Goal: Obtain resource: Obtain resource

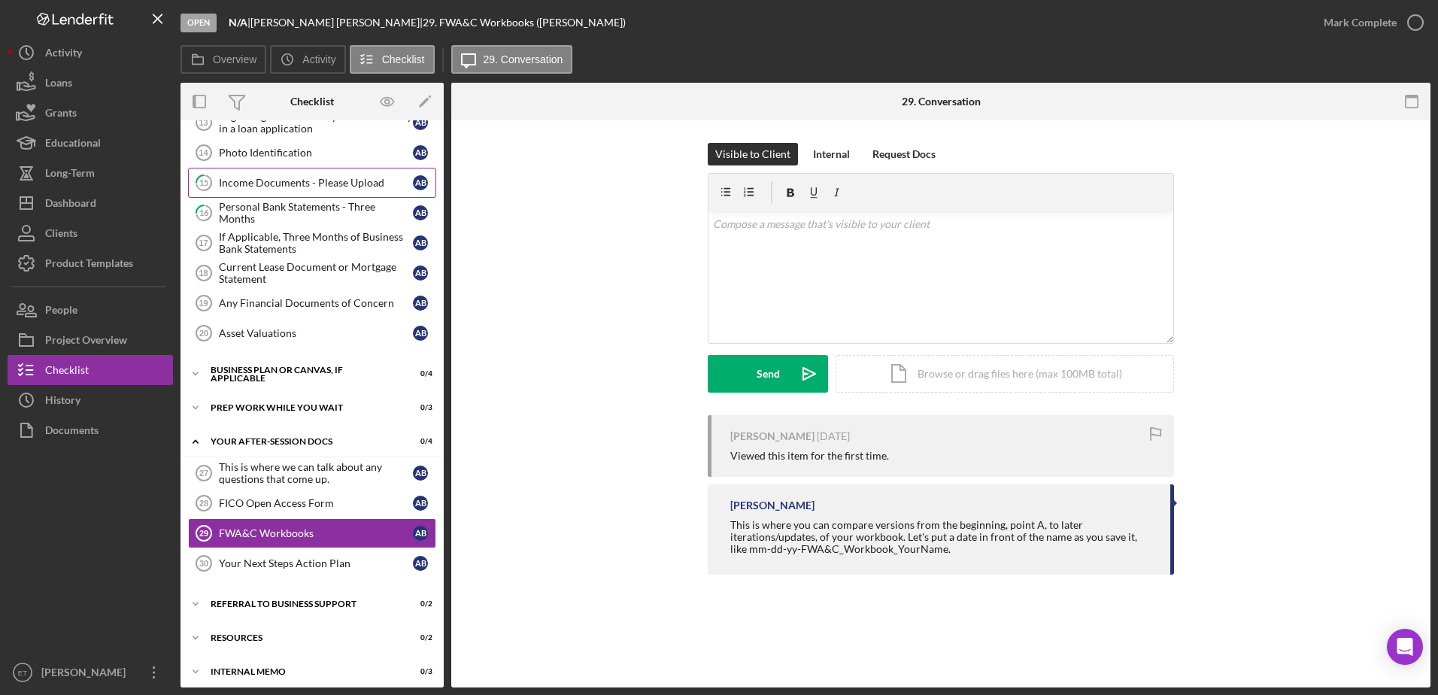
scroll to position [411, 0]
click at [260, 438] on div "Your After-Session Docs" at bounding box center [318, 440] width 214 height 9
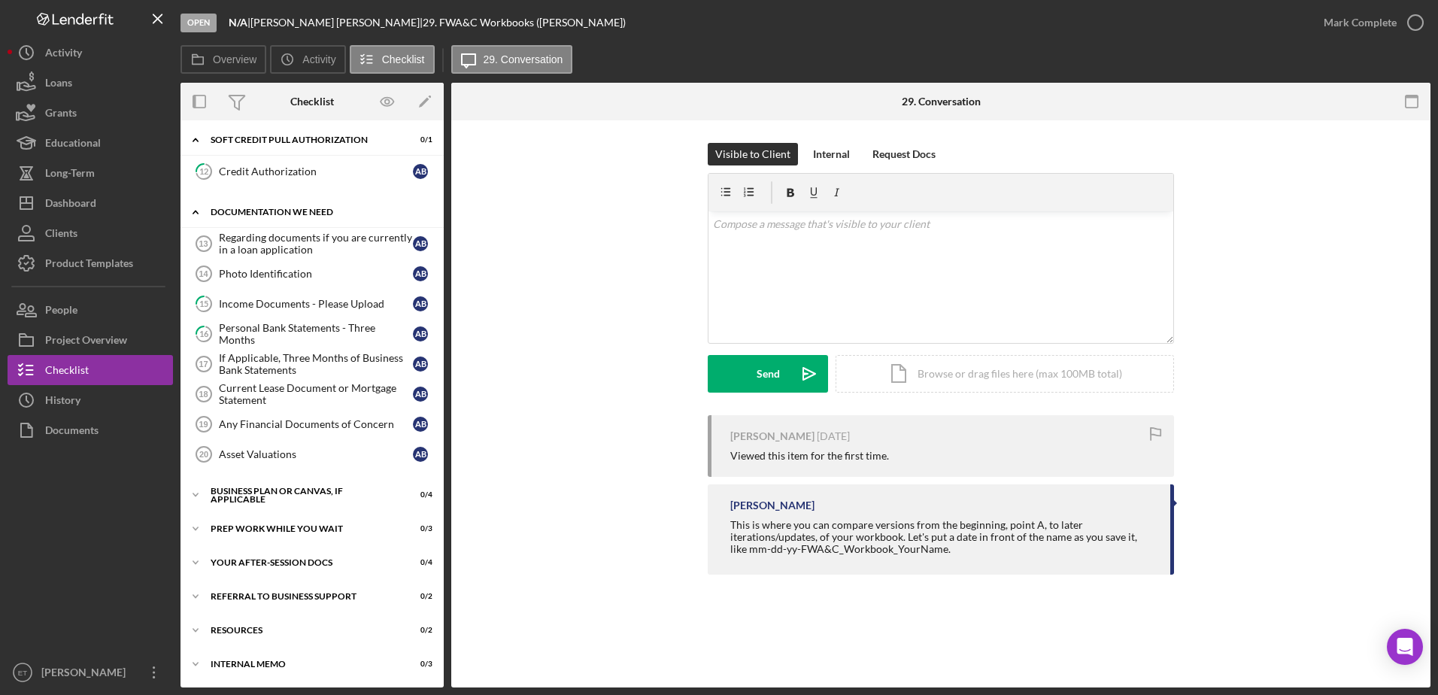
click at [244, 209] on div "Documentation We Need" at bounding box center [318, 212] width 214 height 9
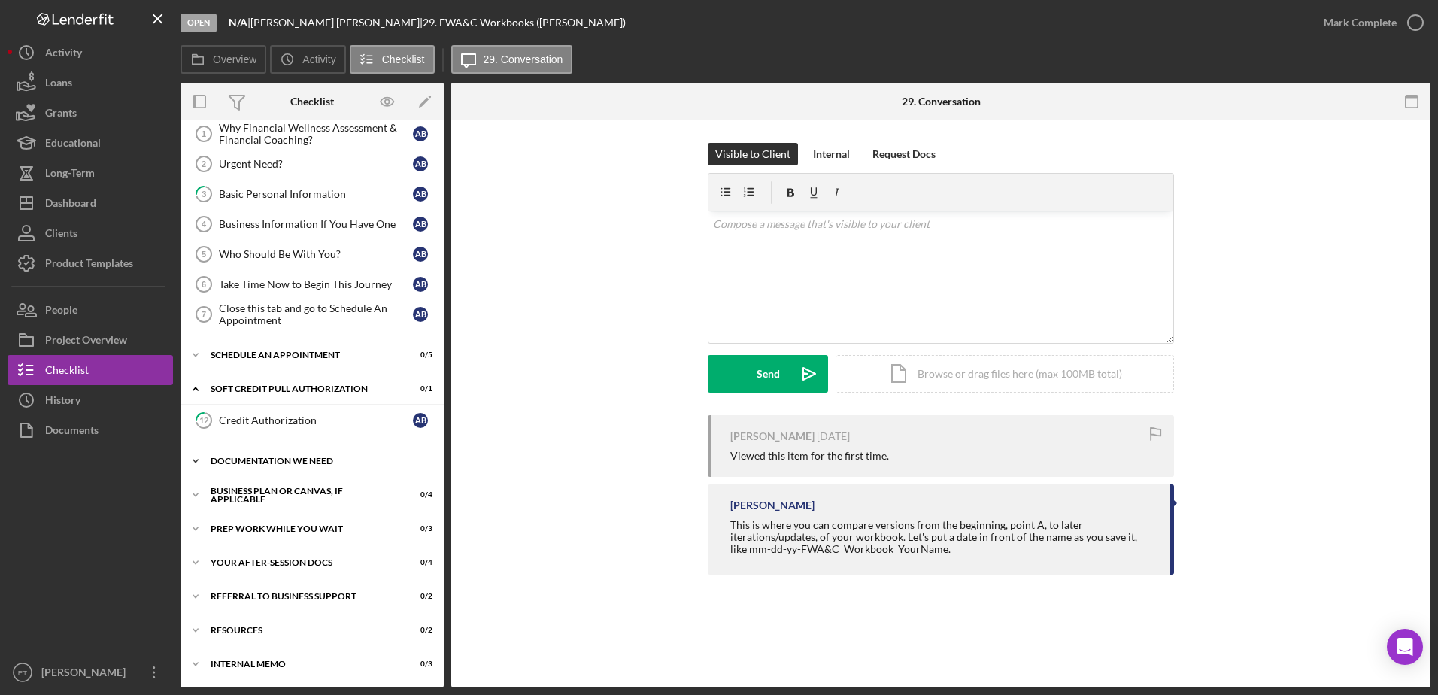
scroll to position [40, 0]
click at [247, 388] on div "Soft Credit Pull Authorization" at bounding box center [318, 388] width 214 height 9
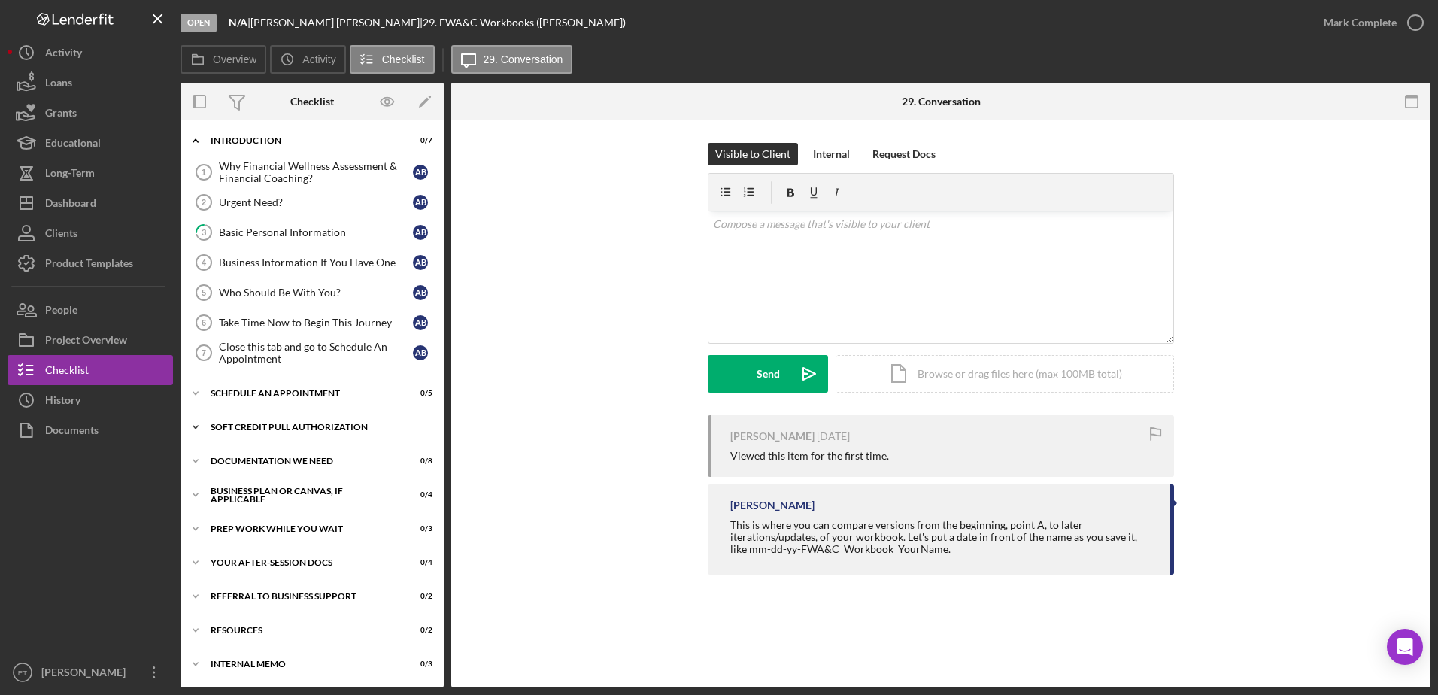
scroll to position [2, 0]
click at [263, 560] on div "Your After-Session Docs" at bounding box center [318, 562] width 214 height 9
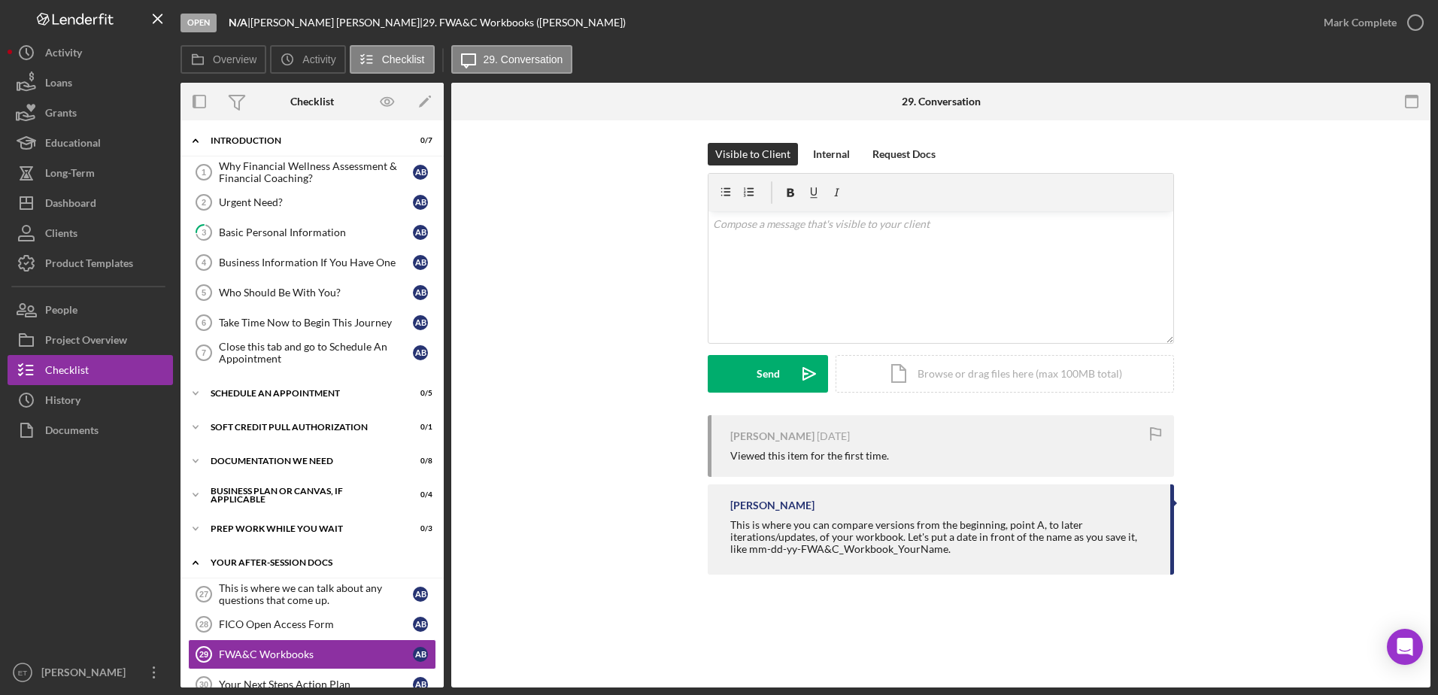
scroll to position [130, 0]
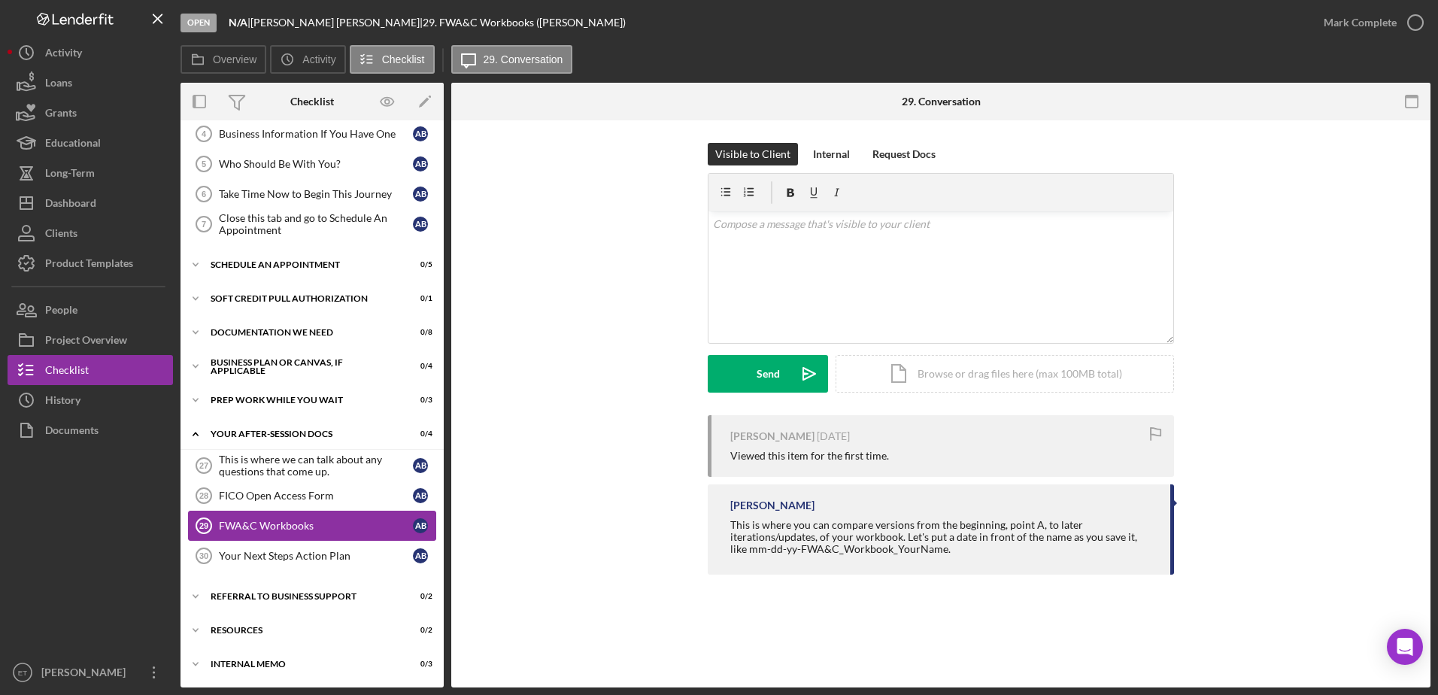
click at [267, 523] on div "FWA&C Workbooks" at bounding box center [316, 526] width 194 height 12
click at [528, 613] on div "FWA&C Workbooks 29 FWA&C Workbooks Visible to Client Internal Request Docs v Co…" at bounding box center [940, 403] width 979 height 567
click at [999, 378] on div "Icon/Document Browse or drag files here (max 100MB total) Tap to choose files o…" at bounding box center [1005, 374] width 338 height 38
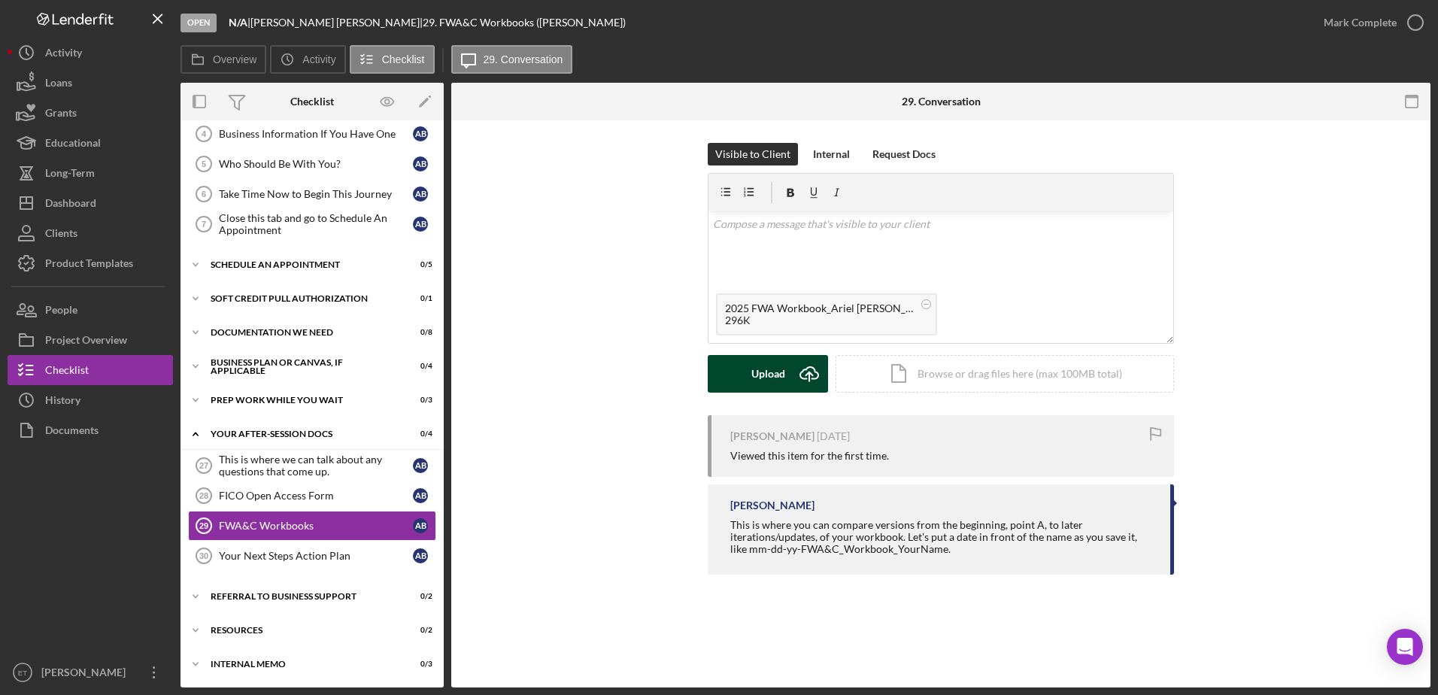
click at [785, 375] on button "Upload Icon/Upload" at bounding box center [768, 374] width 120 height 38
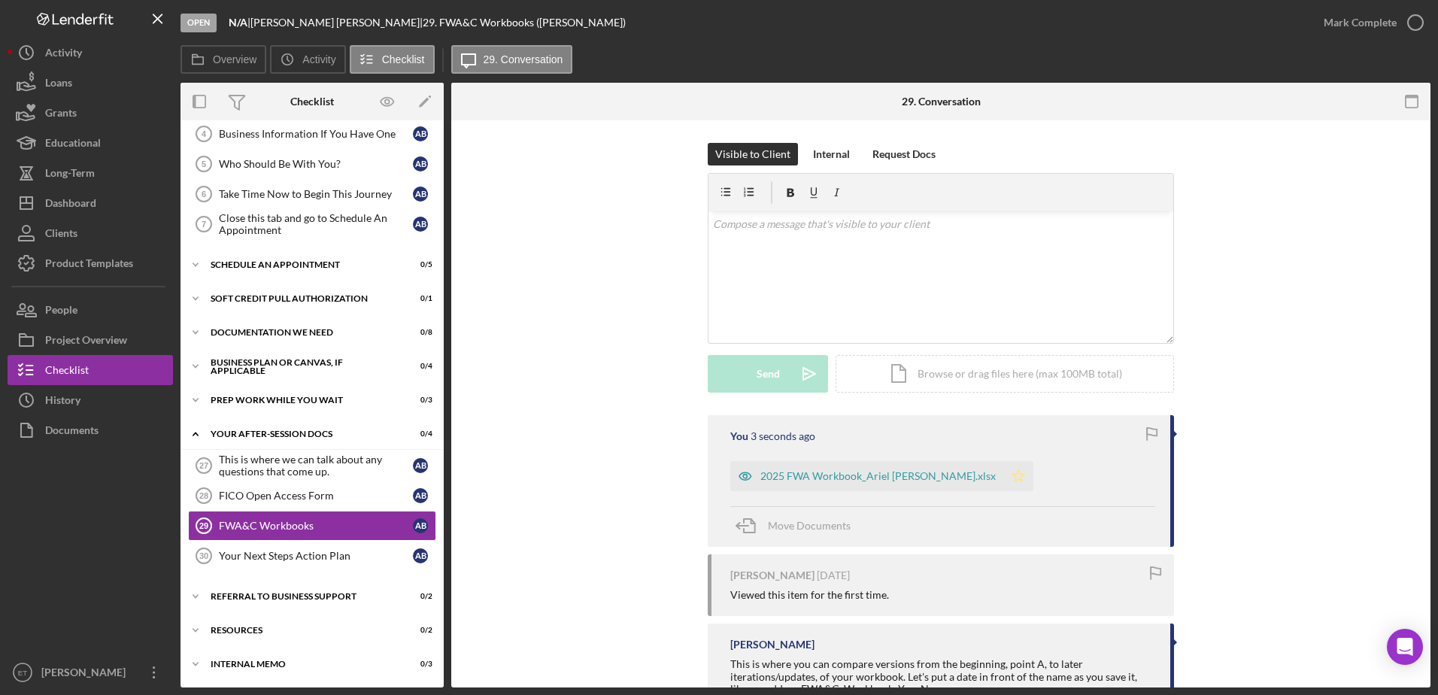
click at [1012, 476] on polygon "button" at bounding box center [1018, 475] width 13 height 12
click at [245, 493] on div "FICO Open Access Form" at bounding box center [316, 496] width 194 height 12
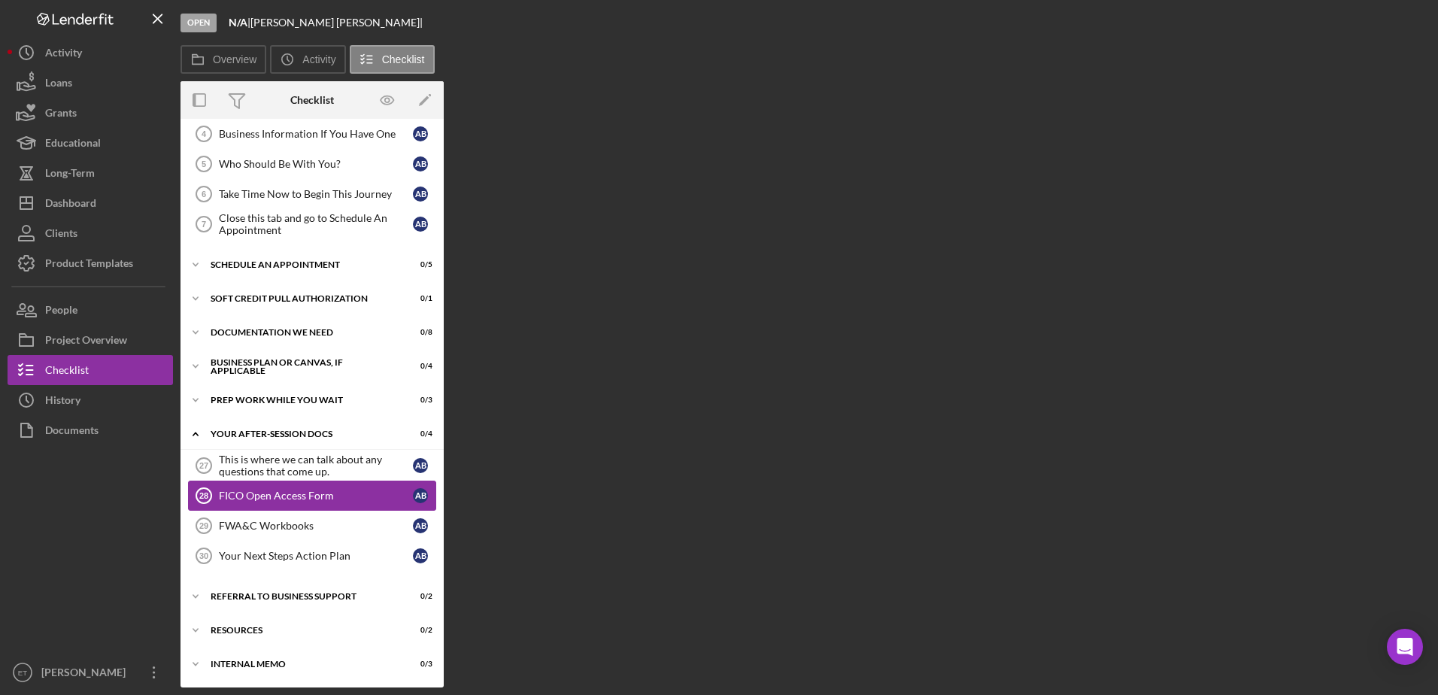
scroll to position [130, 0]
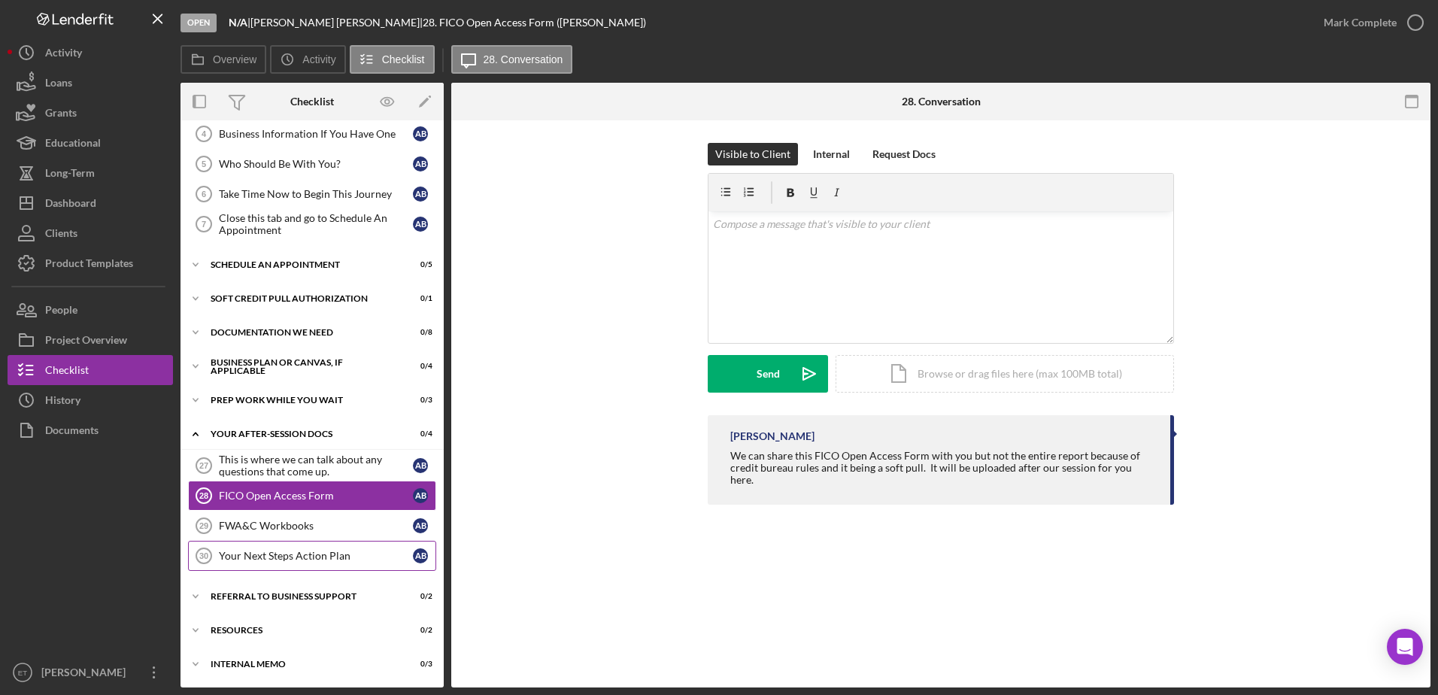
click at [268, 557] on div "Your Next Steps Action Plan" at bounding box center [316, 556] width 194 height 12
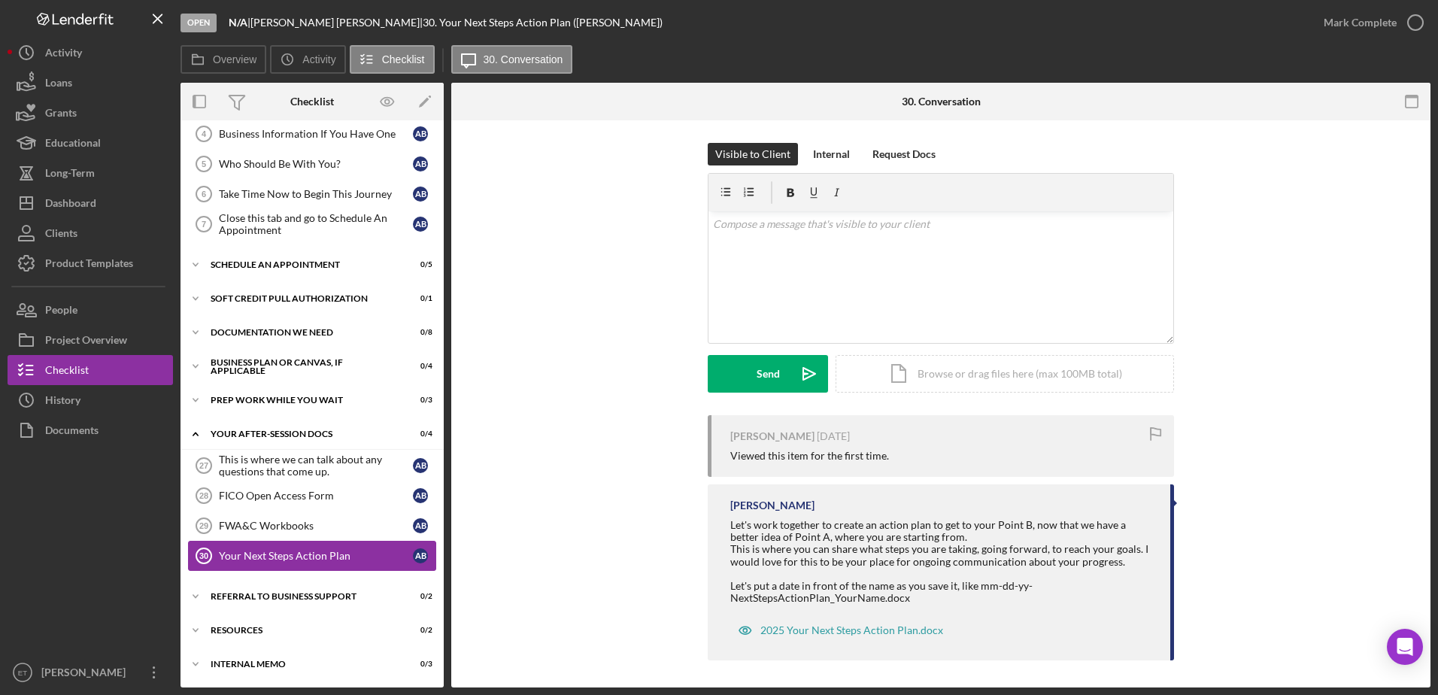
scroll to position [130, 0]
click at [258, 399] on div "Prep Work While You Wait" at bounding box center [318, 400] width 214 height 9
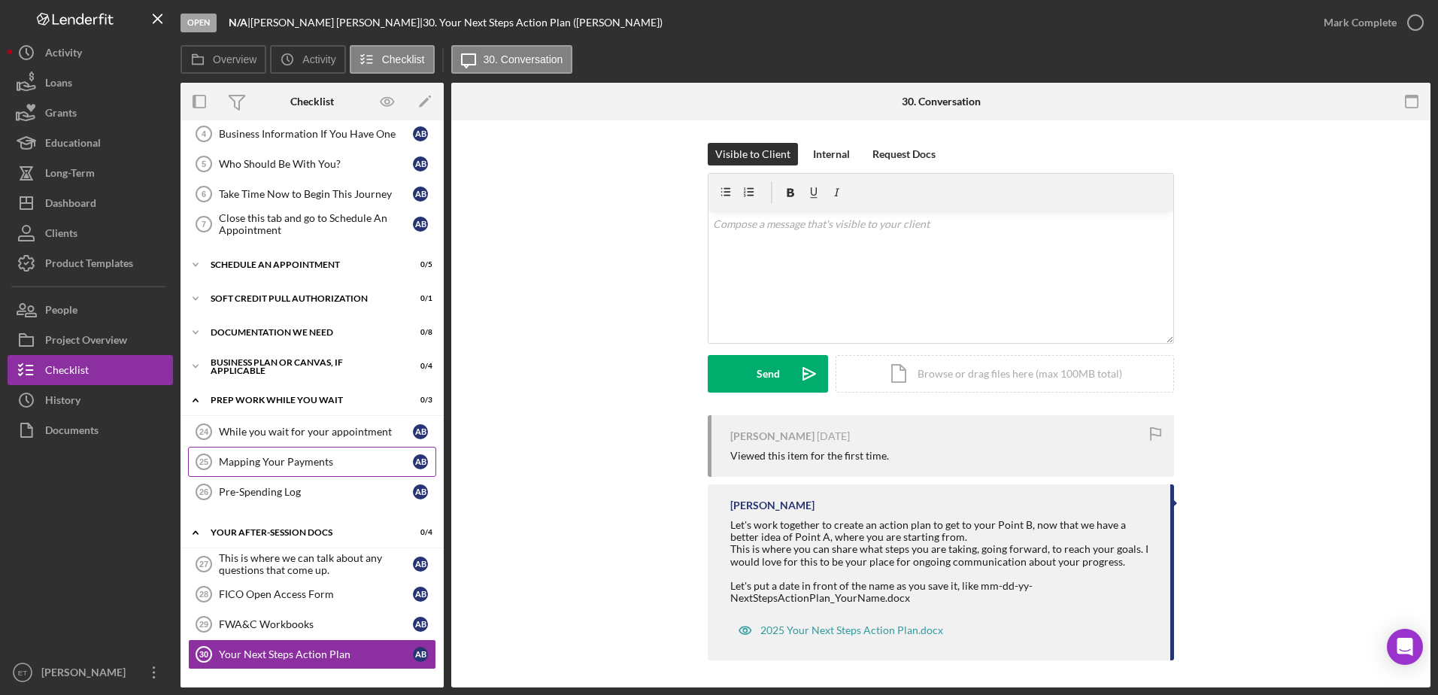
click at [248, 463] on div "Mapping Your Payments" at bounding box center [316, 462] width 194 height 12
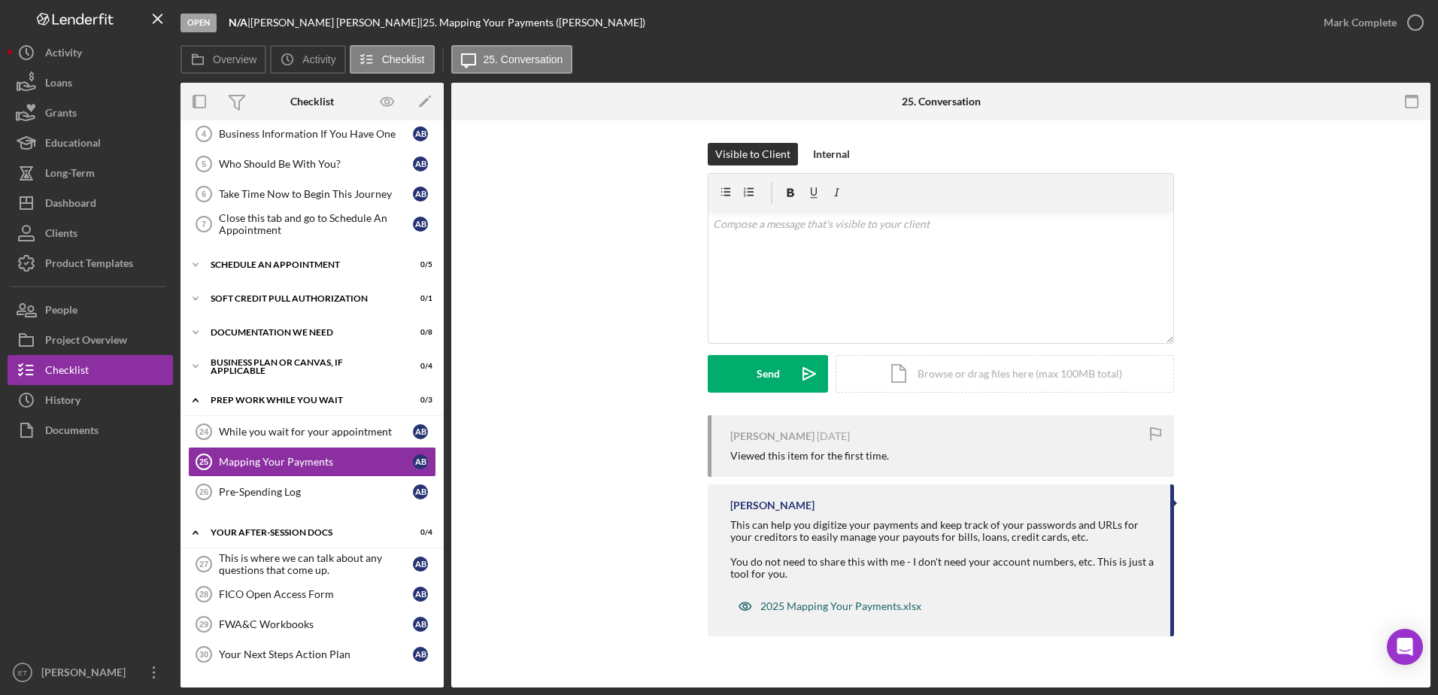
click at [834, 611] on div "2025 Mapping Your Payments.xlsx" at bounding box center [840, 606] width 161 height 12
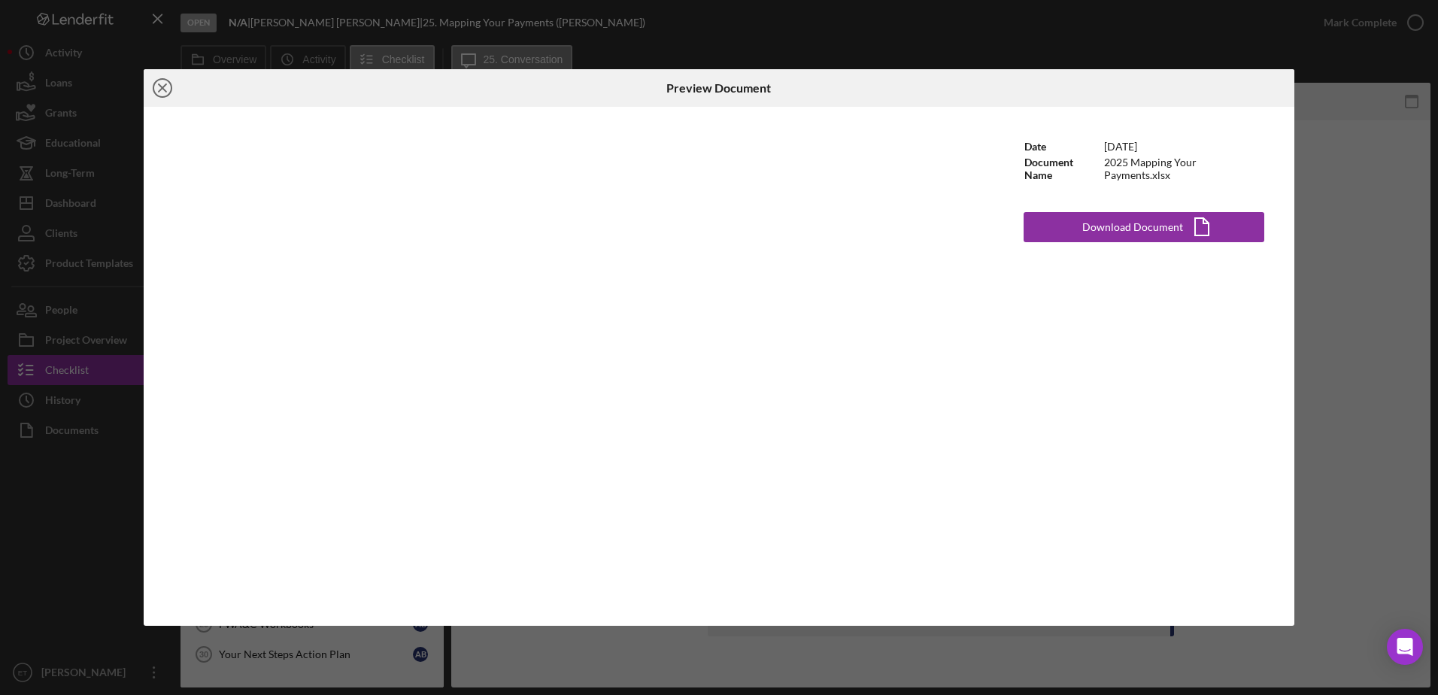
click at [163, 88] on line at bounding box center [163, 88] width 8 height 8
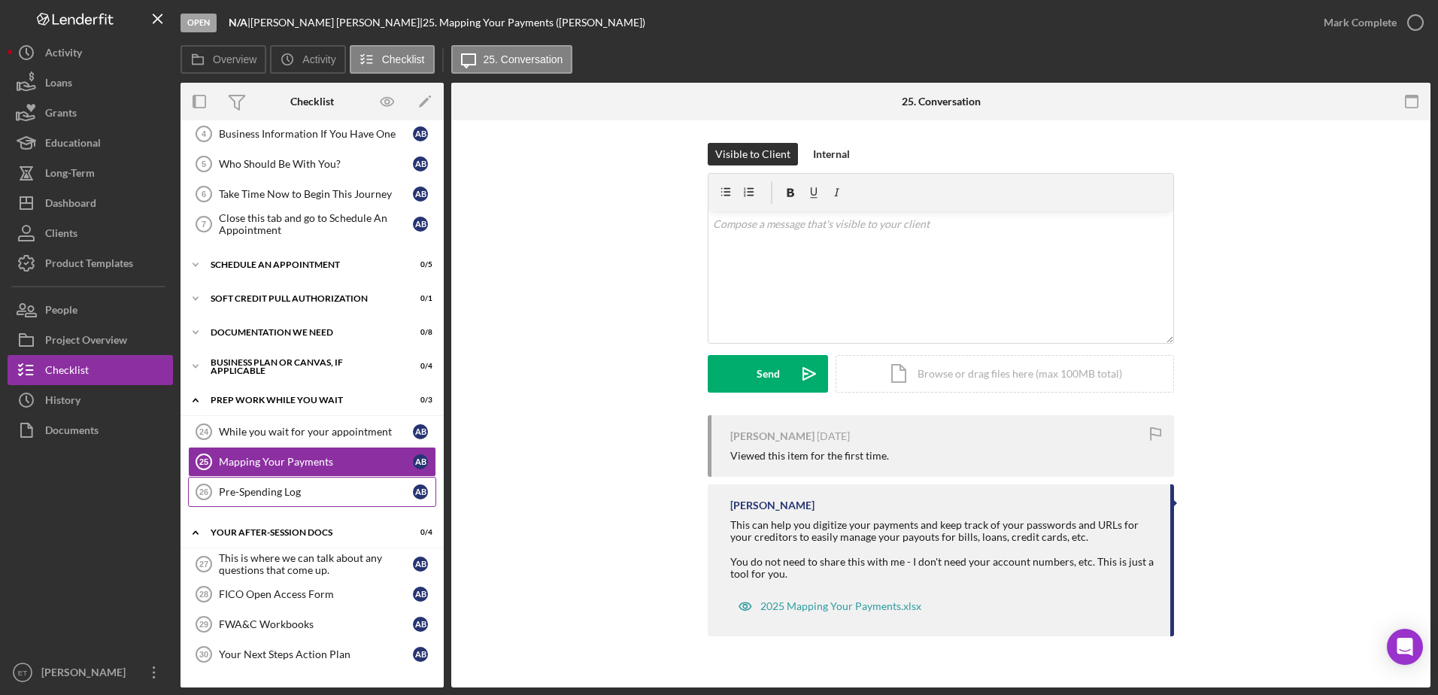
click at [264, 496] on div "Pre-Spending Log" at bounding box center [316, 492] width 194 height 12
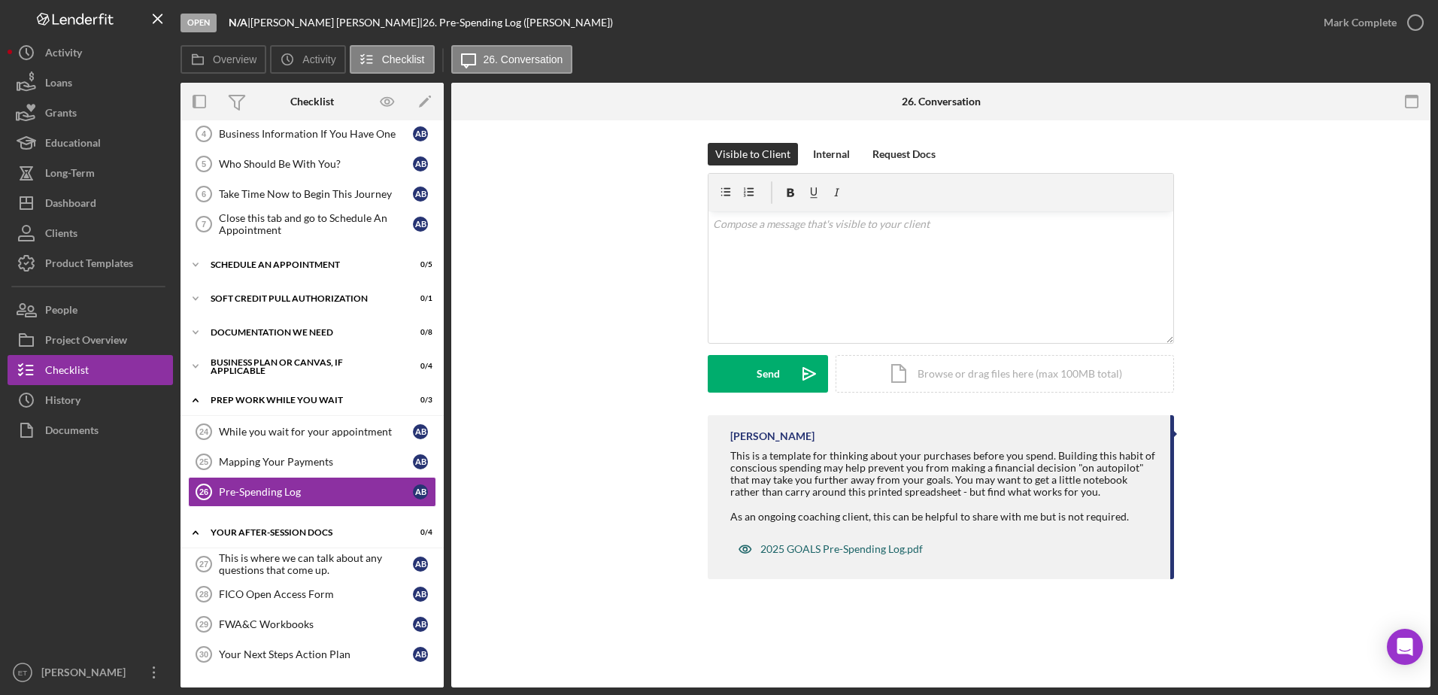
click at [865, 548] on div "2025 GOALS Pre-Spending Log.pdf" at bounding box center [841, 549] width 162 height 12
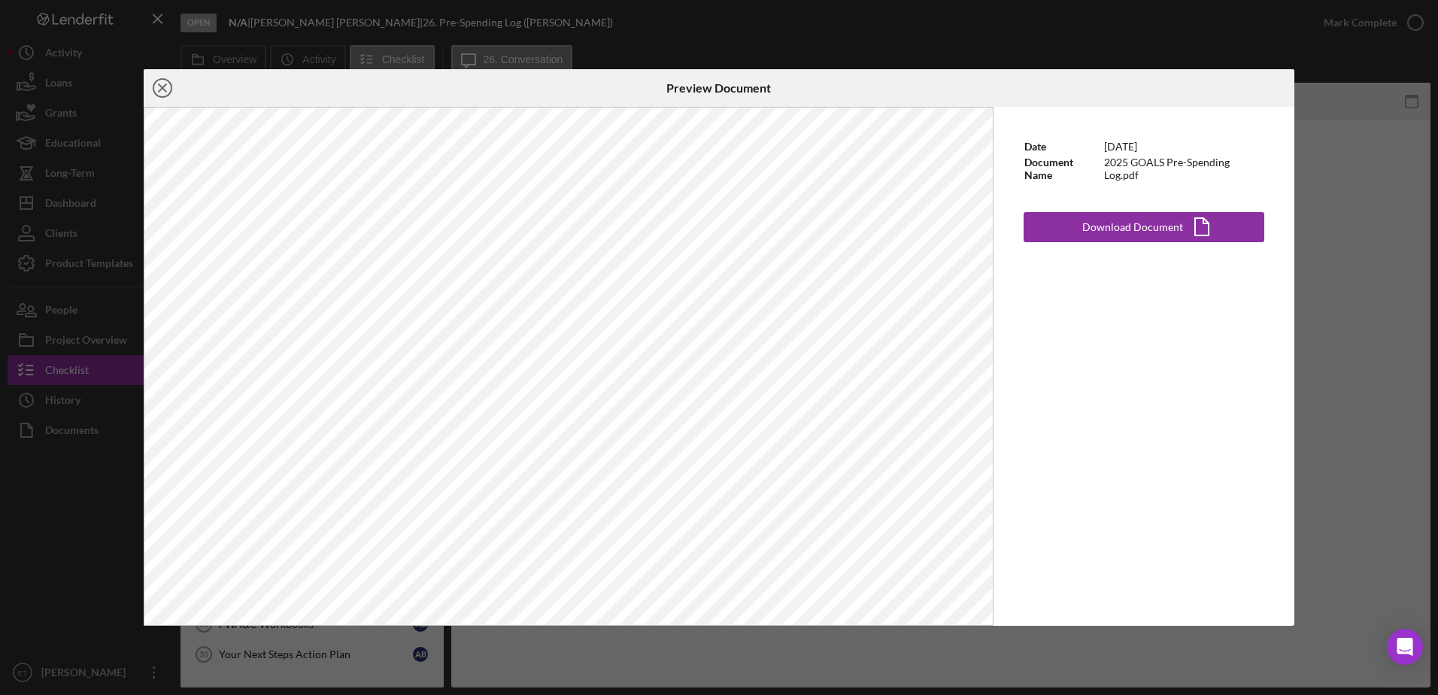
click at [165, 91] on line at bounding box center [163, 88] width 8 height 8
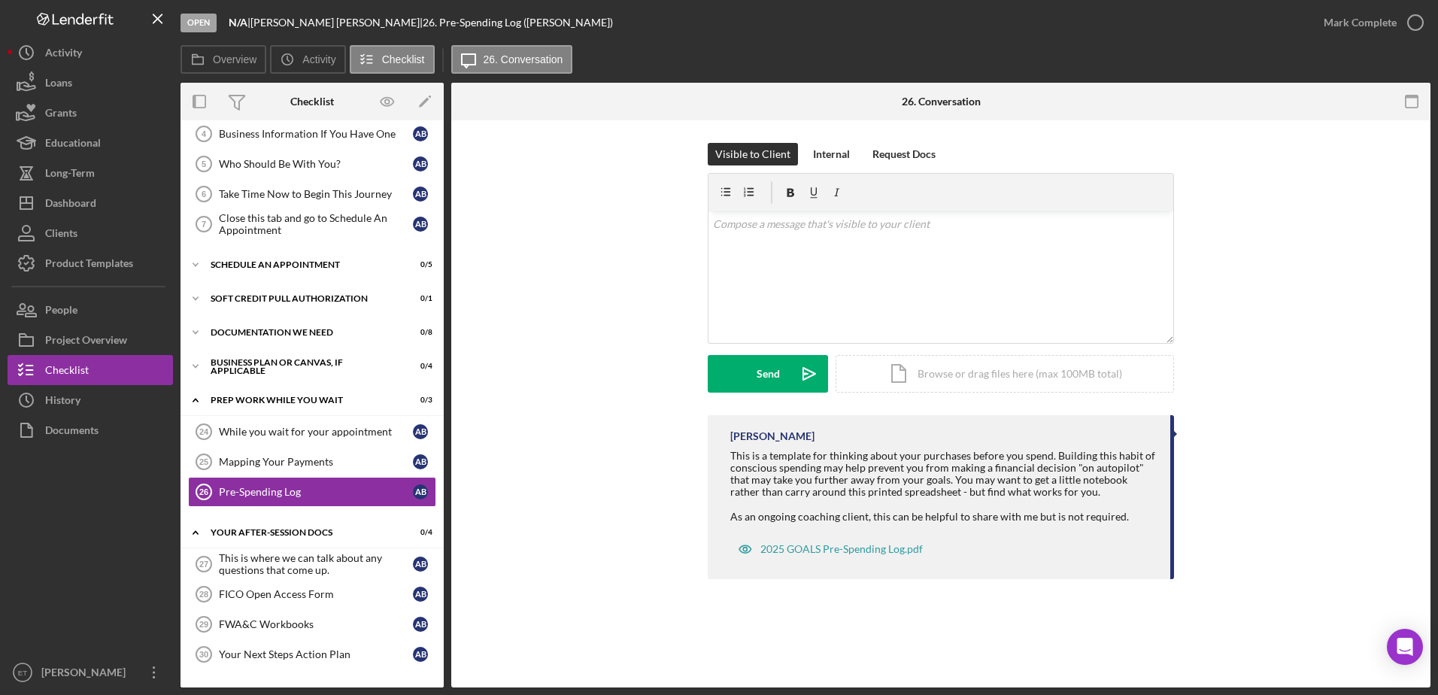
click at [593, 529] on div "[PERSON_NAME] This is a template for thinking about your purchases before you s…" at bounding box center [941, 500] width 934 height 171
click at [304, 597] on div "FICO Open Access Form" at bounding box center [316, 594] width 194 height 12
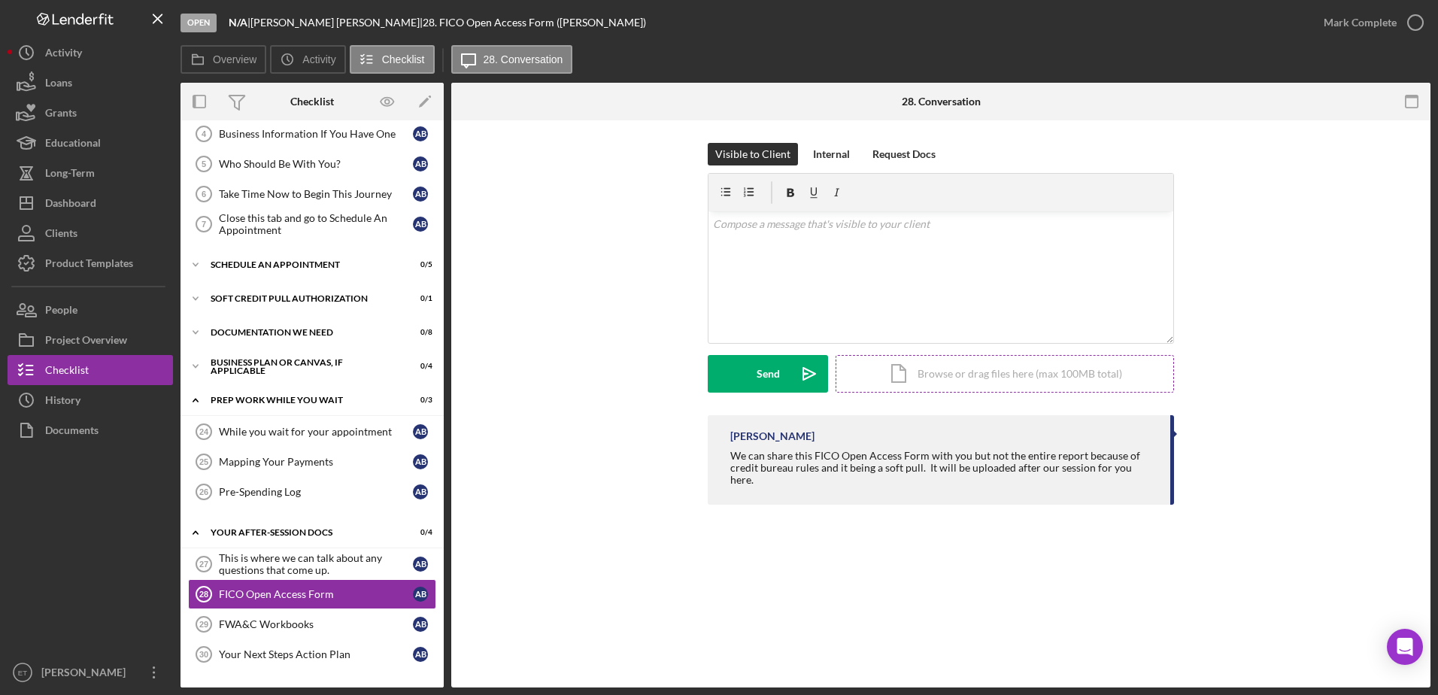
click at [977, 376] on div "Icon/Document Browse or drag files here (max 100MB total) Tap to choose files o…" at bounding box center [1005, 374] width 338 height 38
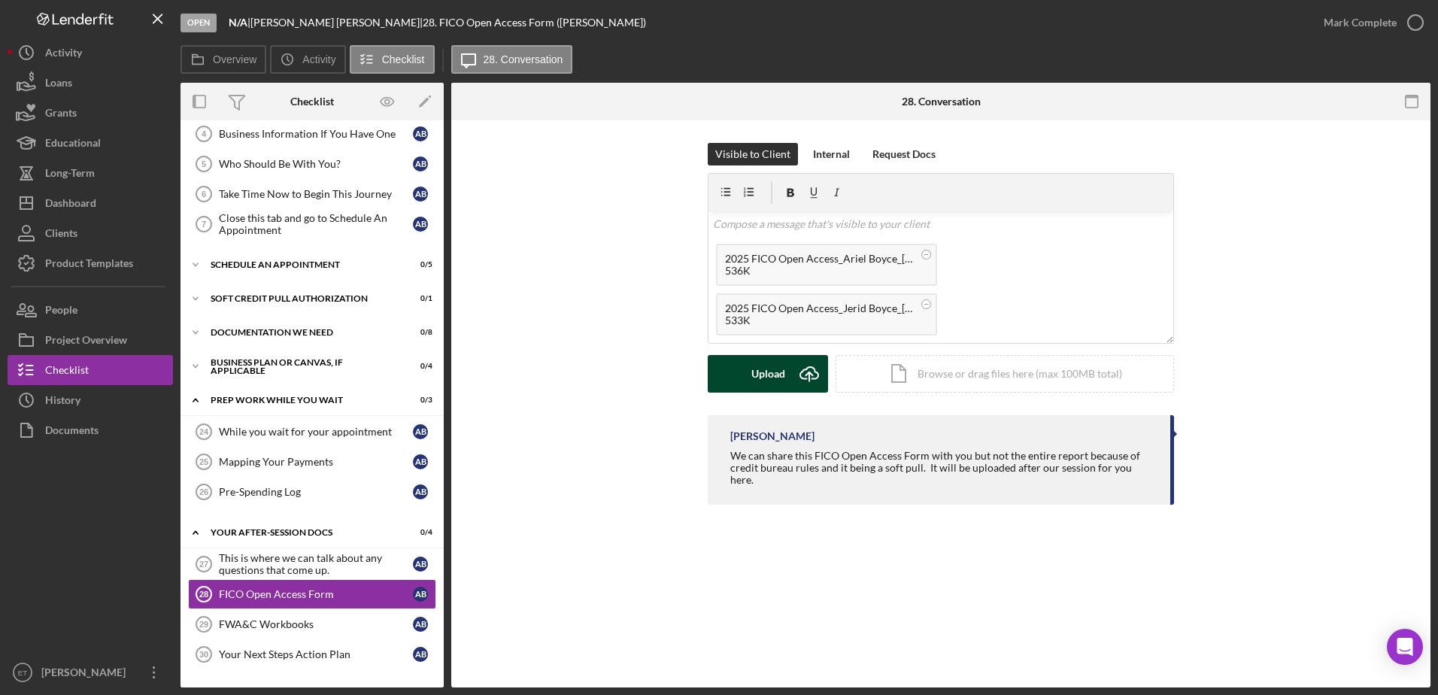
click at [781, 373] on div "Upload" at bounding box center [768, 374] width 34 height 38
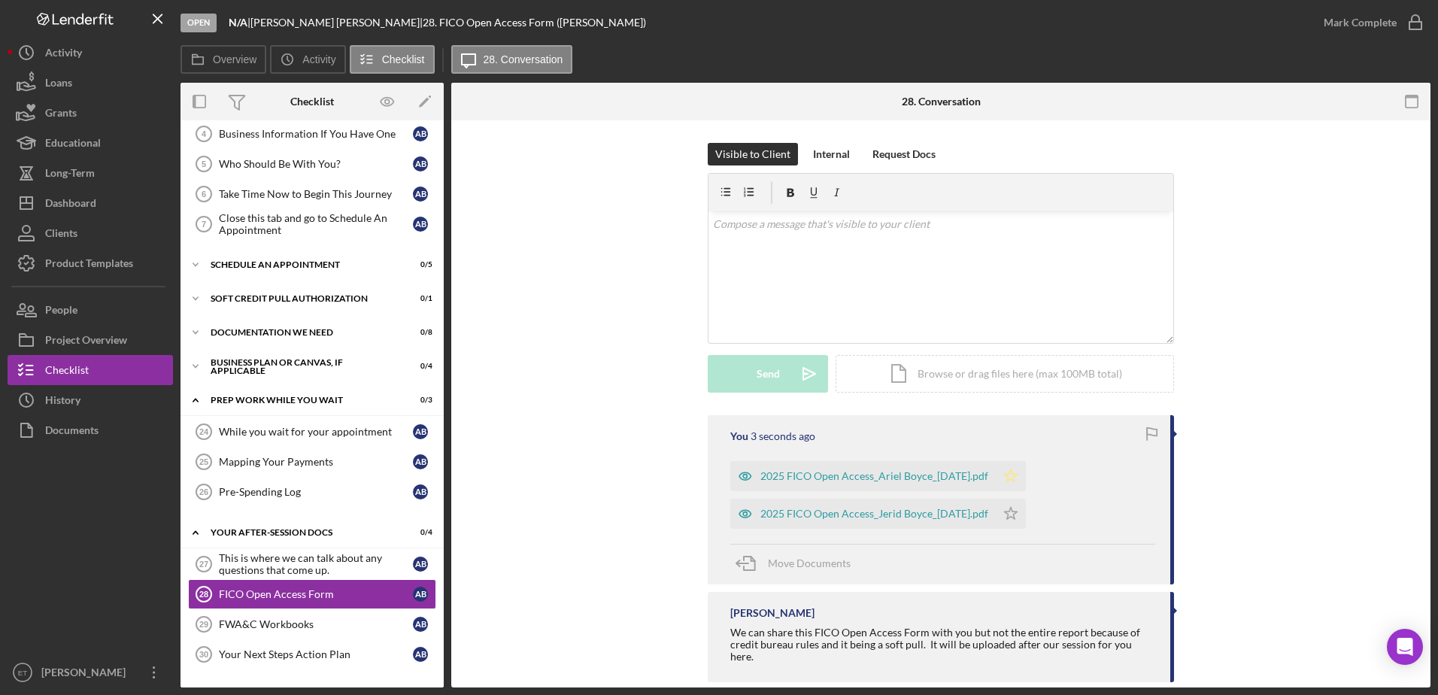
click at [1026, 471] on icon "Icon/Star" at bounding box center [1011, 476] width 30 height 30
click at [1018, 511] on polygon "button" at bounding box center [1011, 513] width 13 height 12
click at [294, 626] on div "FWA&C Workbooks" at bounding box center [316, 624] width 194 height 12
